Goal: Information Seeking & Learning: Learn about a topic

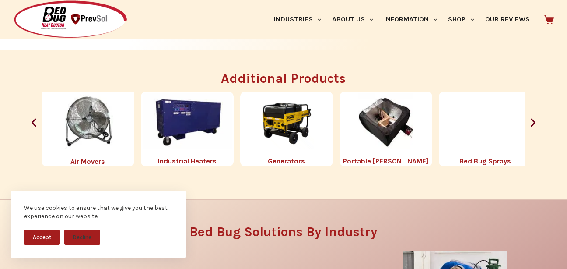
scroll to position [919, 0]
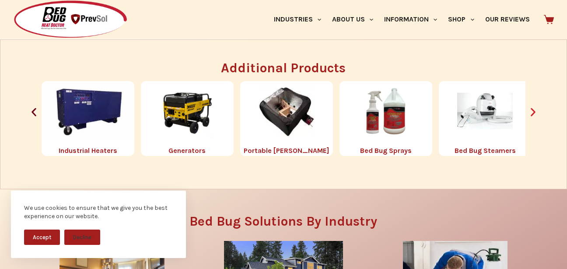
click at [536, 112] on icon "Next slide" at bounding box center [533, 112] width 5 height 8
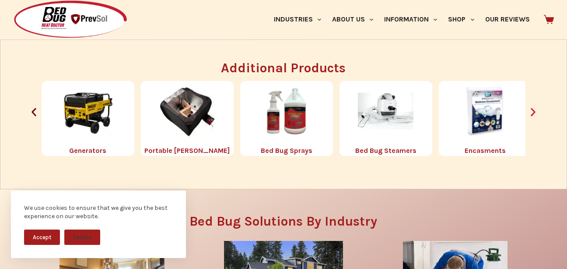
click at [535, 112] on icon "Next slide" at bounding box center [533, 111] width 11 height 11
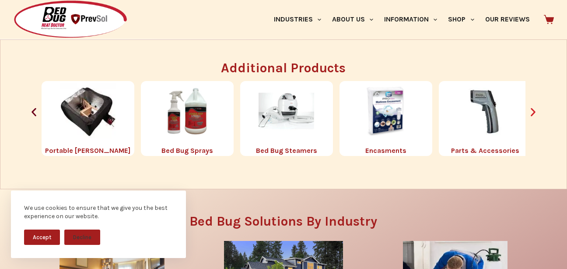
click at [535, 112] on icon "Next slide" at bounding box center [533, 111] width 11 height 11
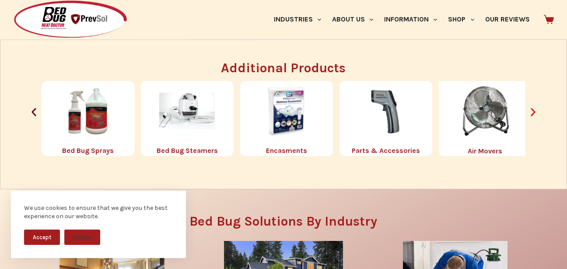
click at [535, 112] on icon "Next slide" at bounding box center [533, 111] width 11 height 11
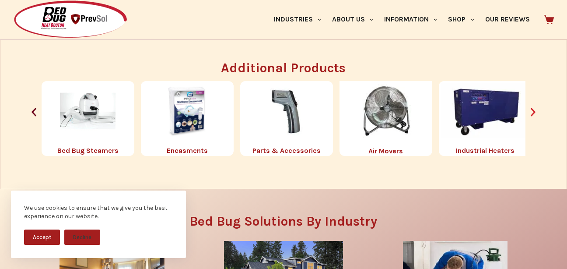
click at [535, 112] on icon "Next slide" at bounding box center [533, 111] width 11 height 11
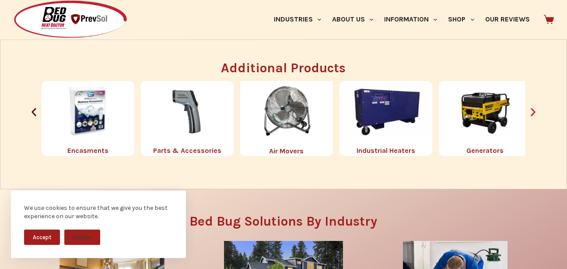
click at [535, 112] on icon "Next slide" at bounding box center [533, 111] width 11 height 11
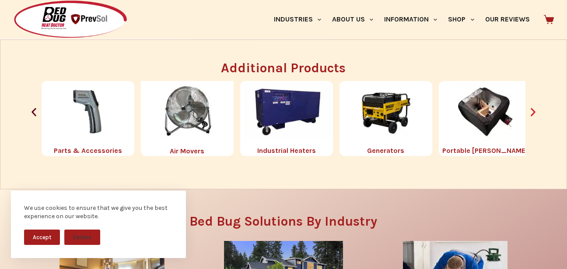
click at [535, 113] on icon "Next slide" at bounding box center [533, 111] width 11 height 11
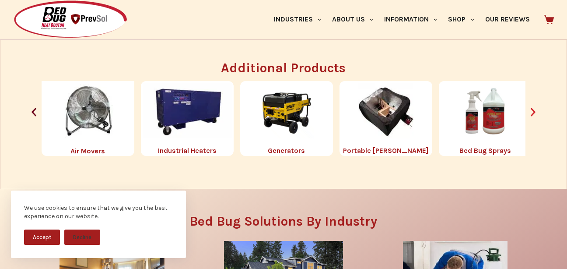
click at [535, 113] on icon "Next slide" at bounding box center [533, 111] width 11 height 11
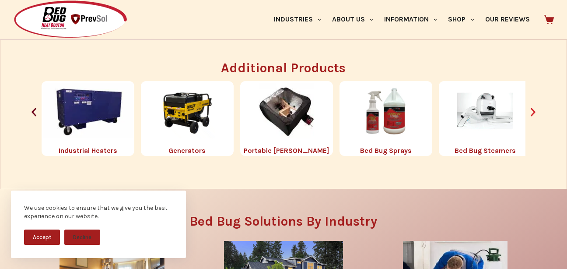
click at [535, 114] on icon "Next slide" at bounding box center [533, 111] width 11 height 11
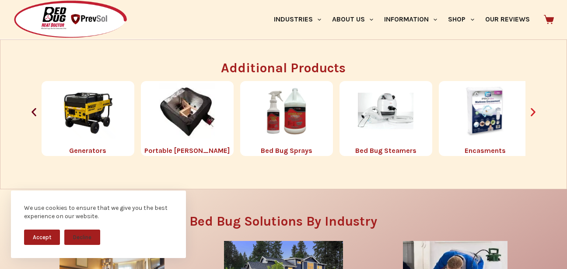
click at [535, 114] on icon "Next slide" at bounding box center [533, 111] width 11 height 11
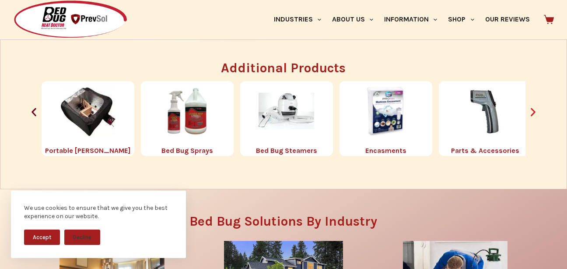
click at [535, 114] on icon "Next slide" at bounding box center [533, 111] width 11 height 11
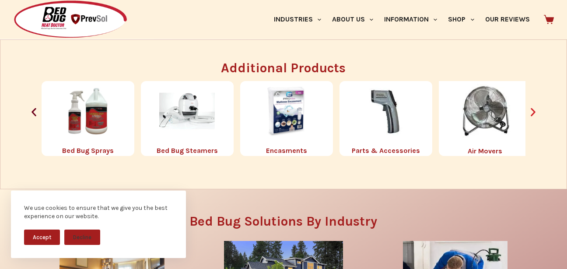
click at [535, 114] on icon "Next slide" at bounding box center [533, 111] width 11 height 11
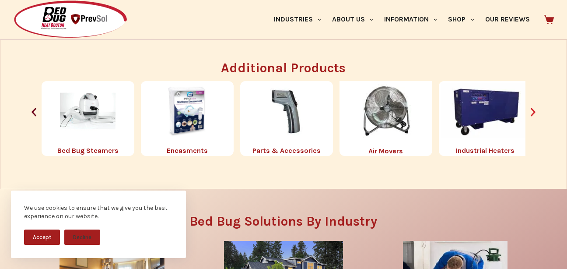
click at [535, 116] on icon "Next slide" at bounding box center [533, 111] width 11 height 11
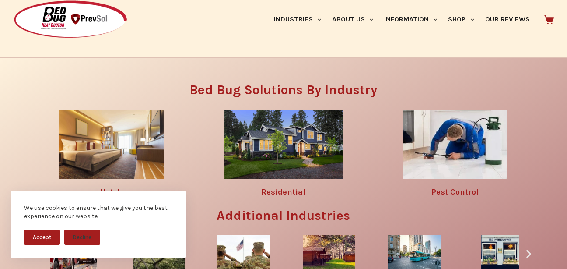
scroll to position [1094, 0]
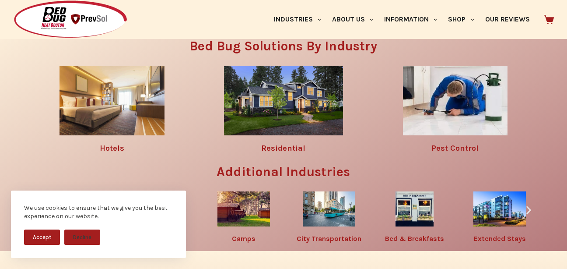
click at [286, 104] on img at bounding box center [283, 101] width 119 height 70
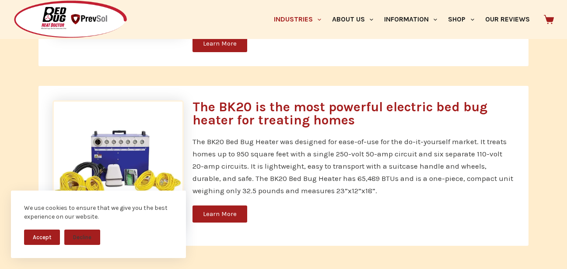
scroll to position [963, 0]
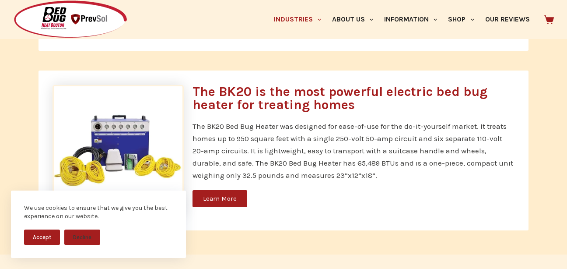
click at [217, 191] on link "Learn More" at bounding box center [220, 198] width 55 height 17
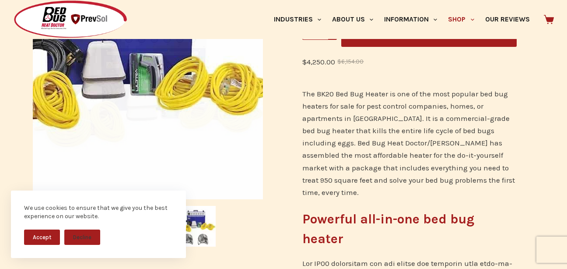
scroll to position [219, 0]
